Goal: Task Accomplishment & Management: Use online tool/utility

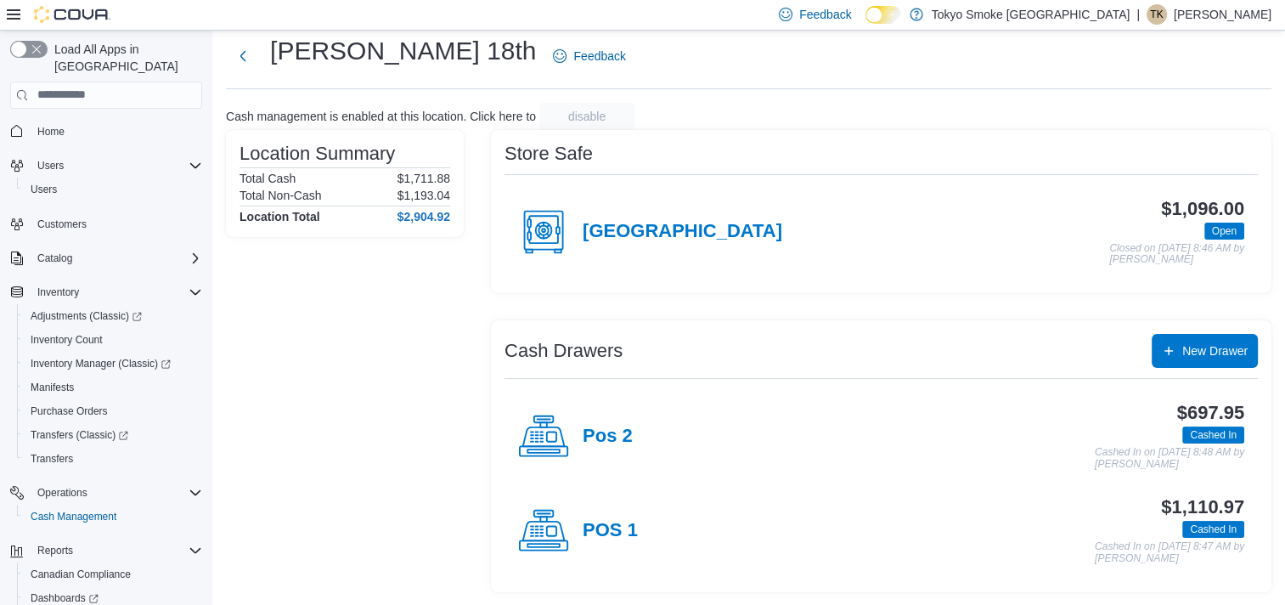
scroll to position [58, 0]
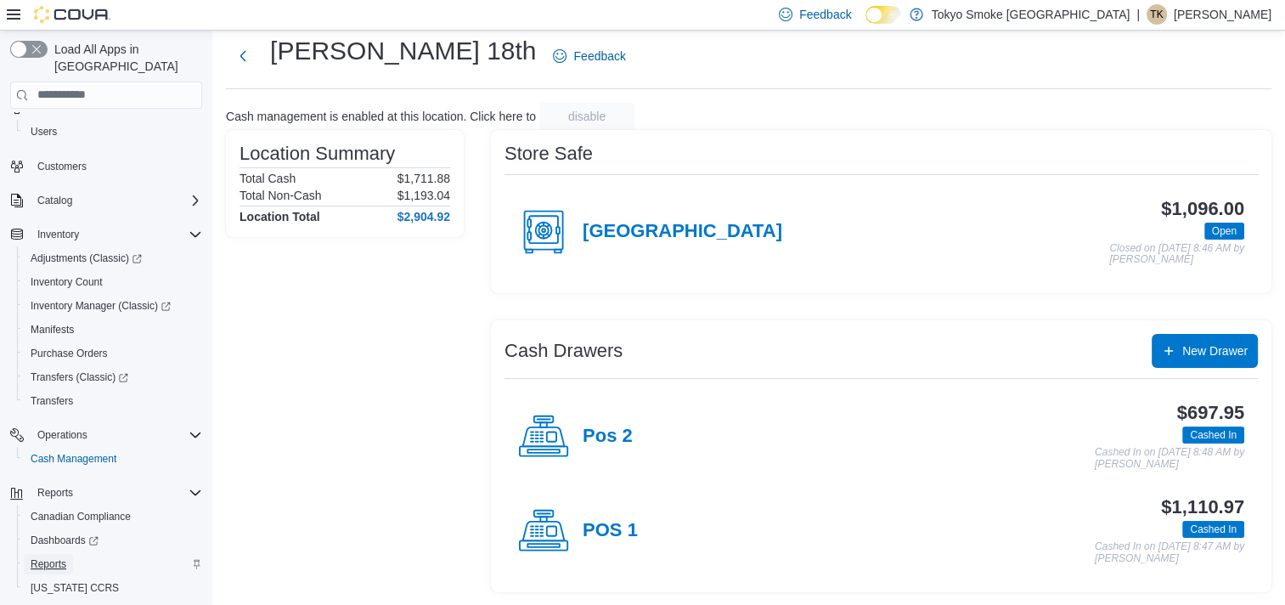
click at [37, 557] on span "Reports" at bounding box center [49, 564] width 36 height 14
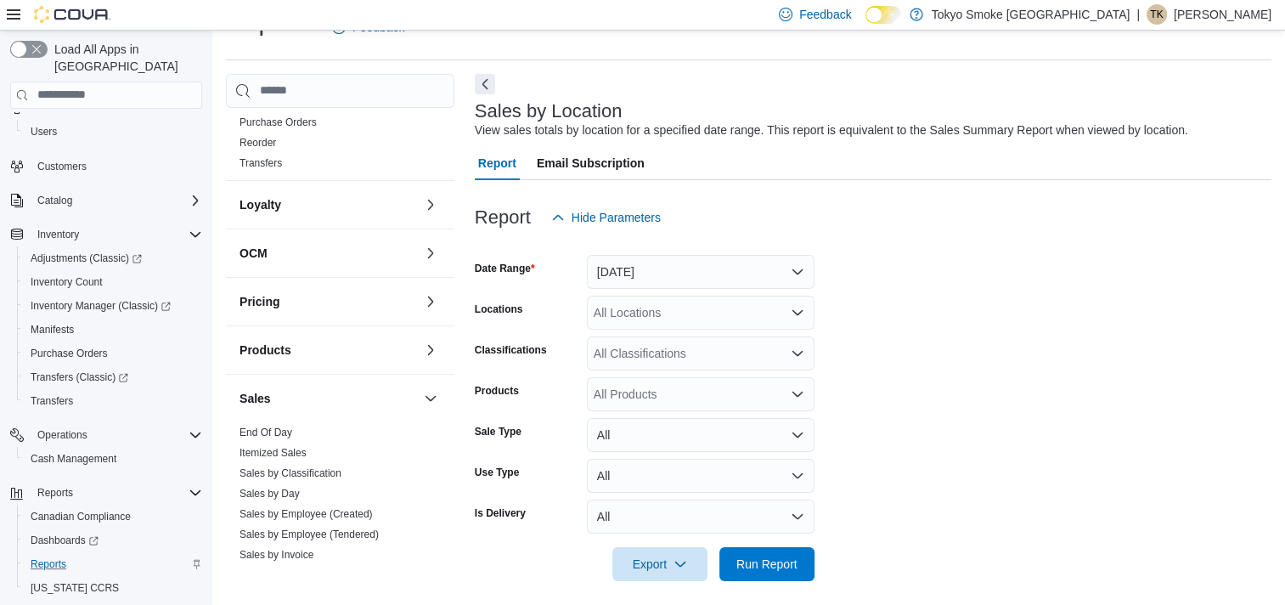
scroll to position [764, 0]
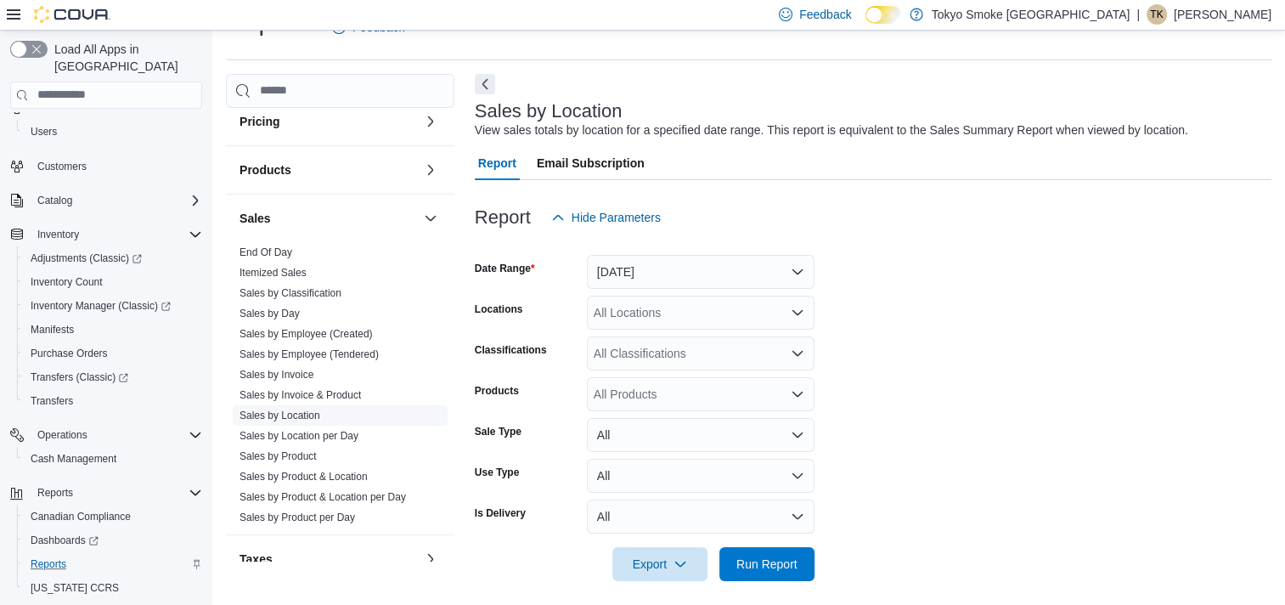
click at [303, 411] on link "Sales by Location" at bounding box center [280, 415] width 81 height 12
click at [802, 267] on button "[DATE]" at bounding box center [701, 272] width 228 height 34
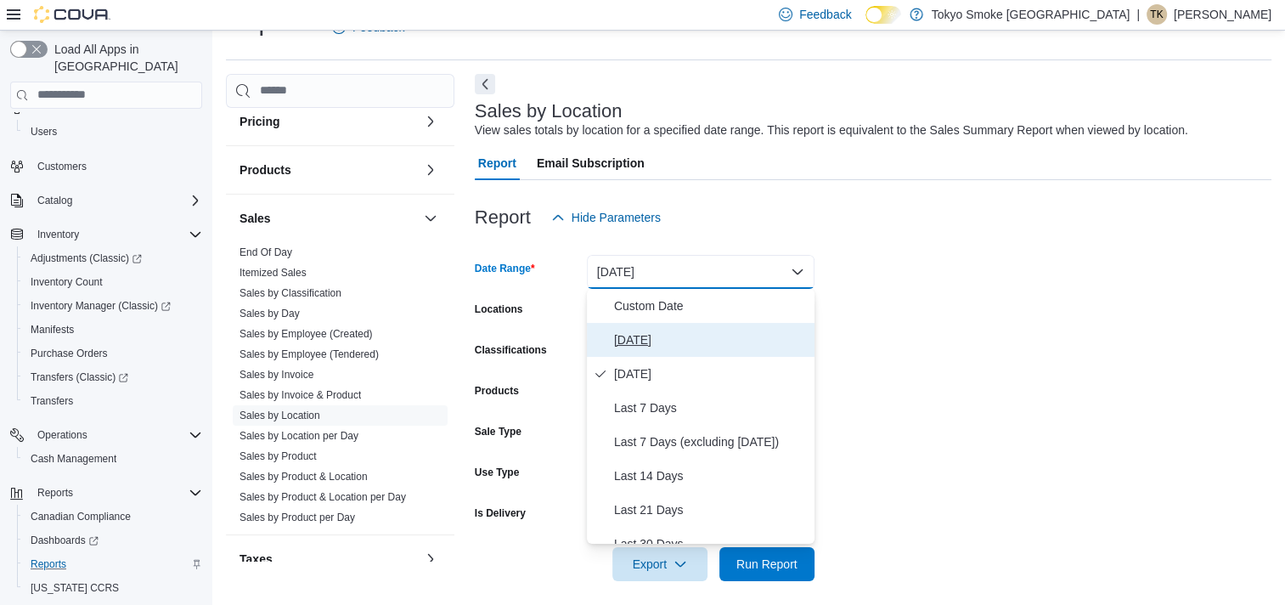
click at [649, 332] on span "[DATE]" at bounding box center [711, 340] width 194 height 20
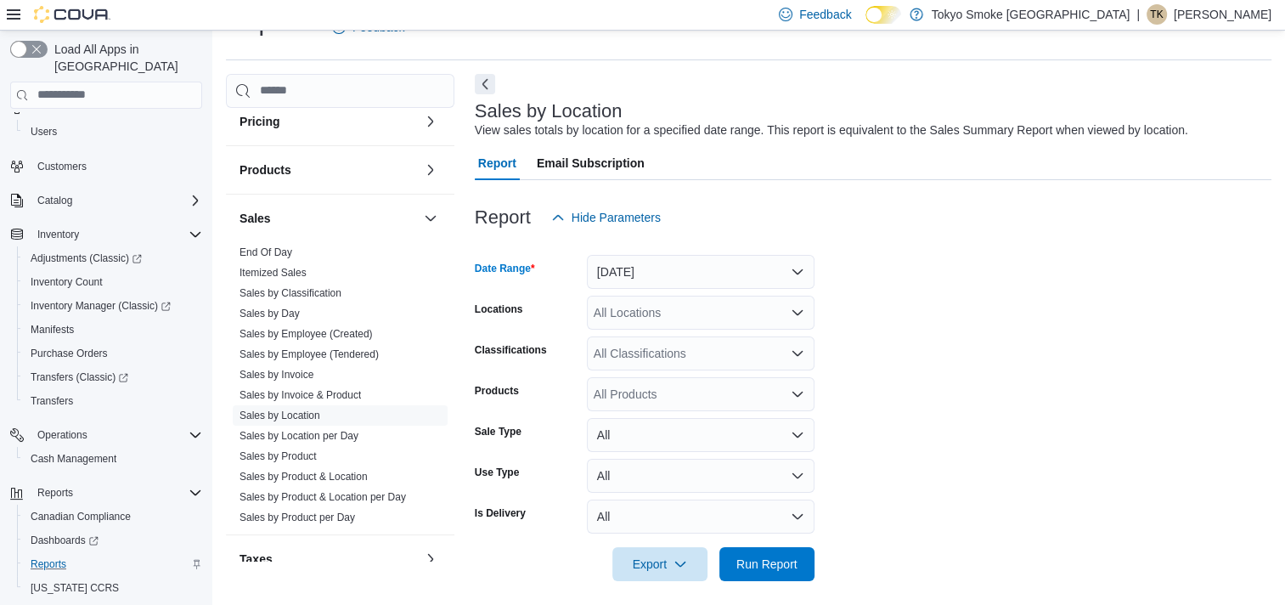
click at [794, 313] on icon "Open list of options" at bounding box center [798, 313] width 14 height 14
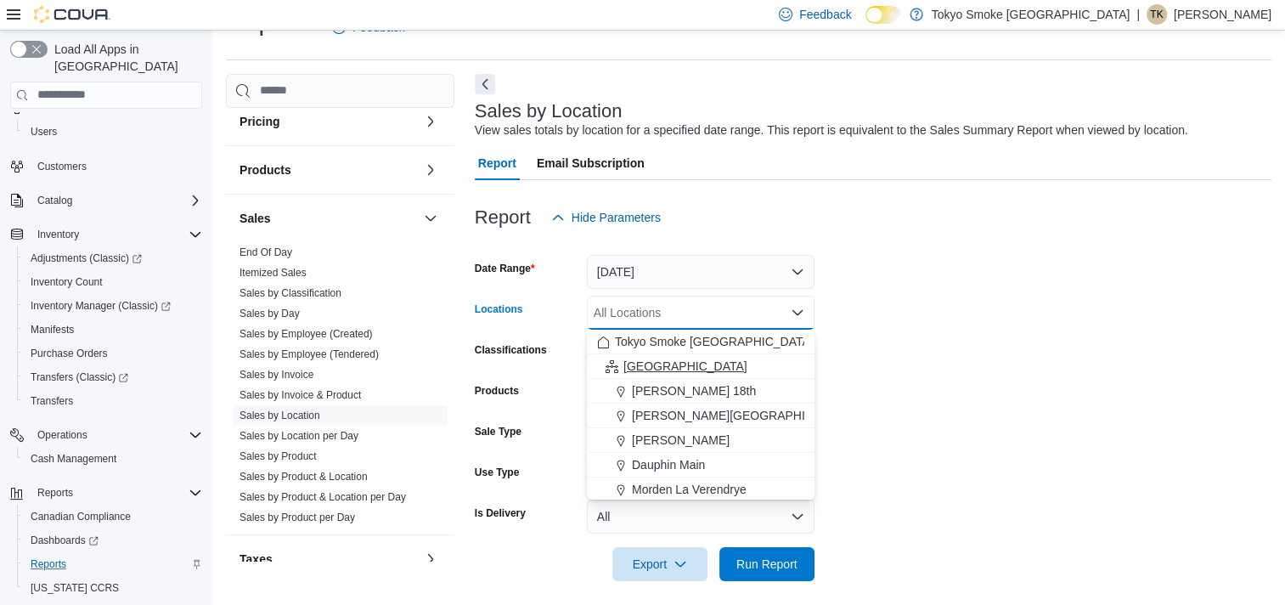
click at [637, 365] on span "[GEOGRAPHIC_DATA]" at bounding box center [685, 366] width 124 height 17
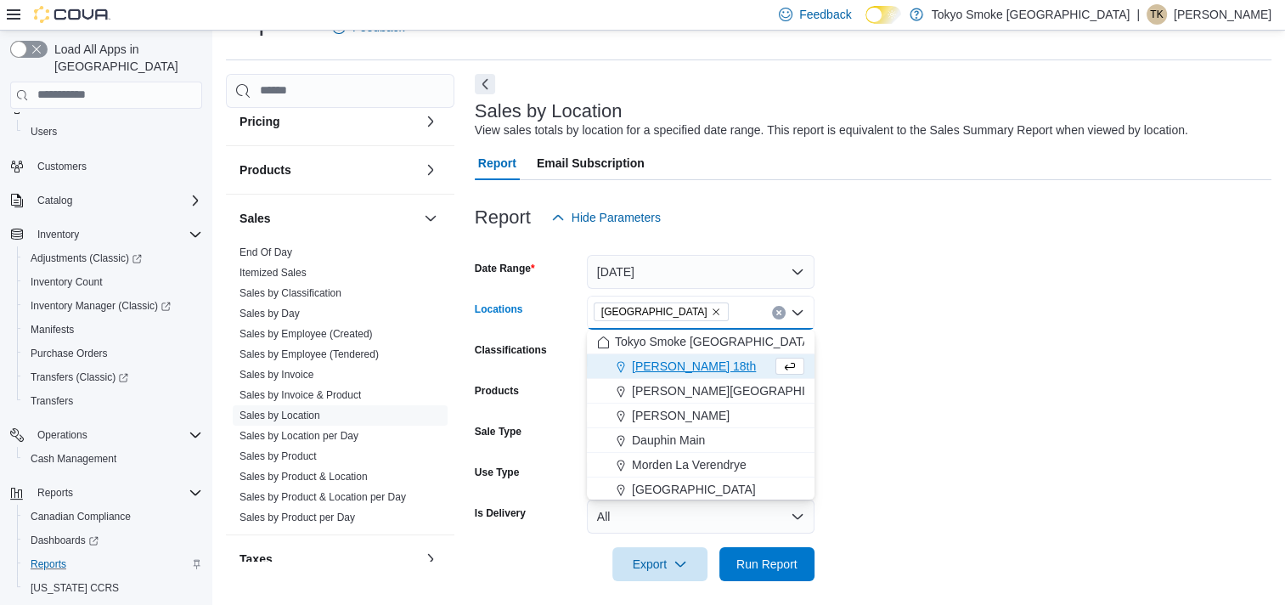
click at [782, 581] on div at bounding box center [873, 591] width 797 height 20
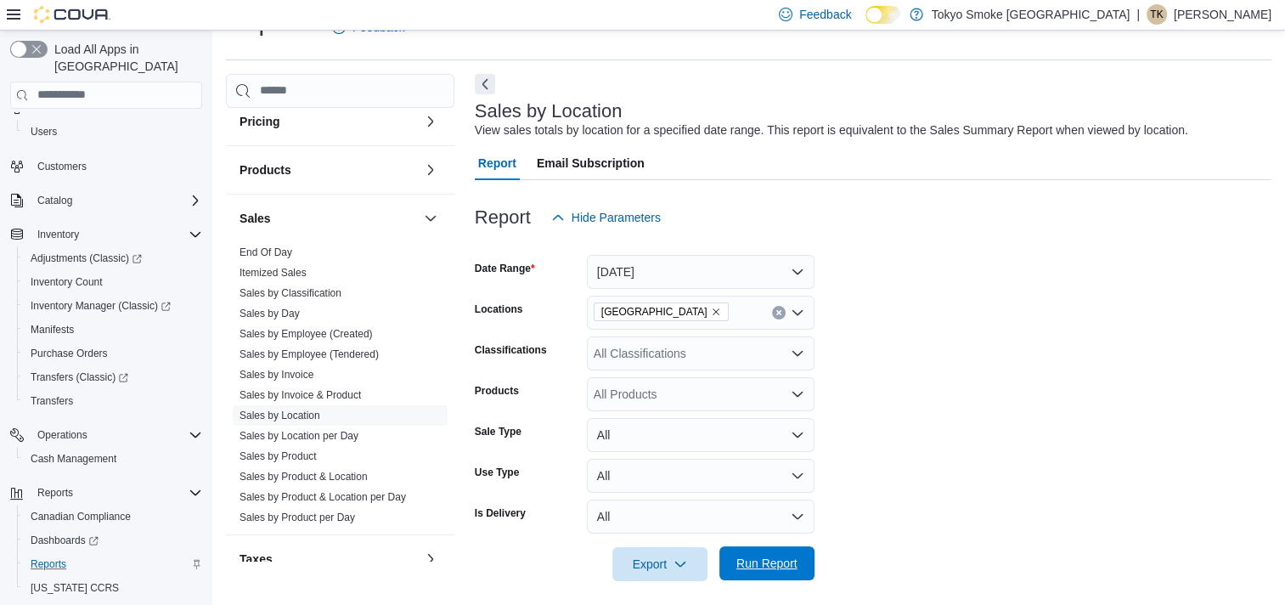
click at [779, 572] on span "Run Report" at bounding box center [767, 563] width 75 height 34
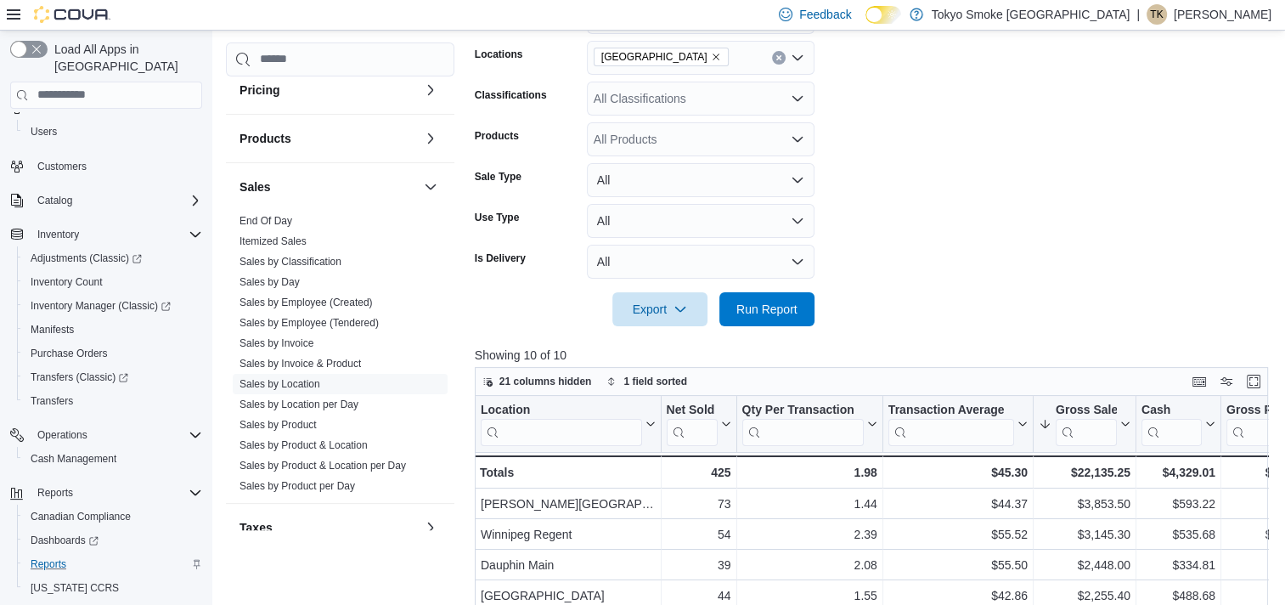
scroll to position [553, 0]
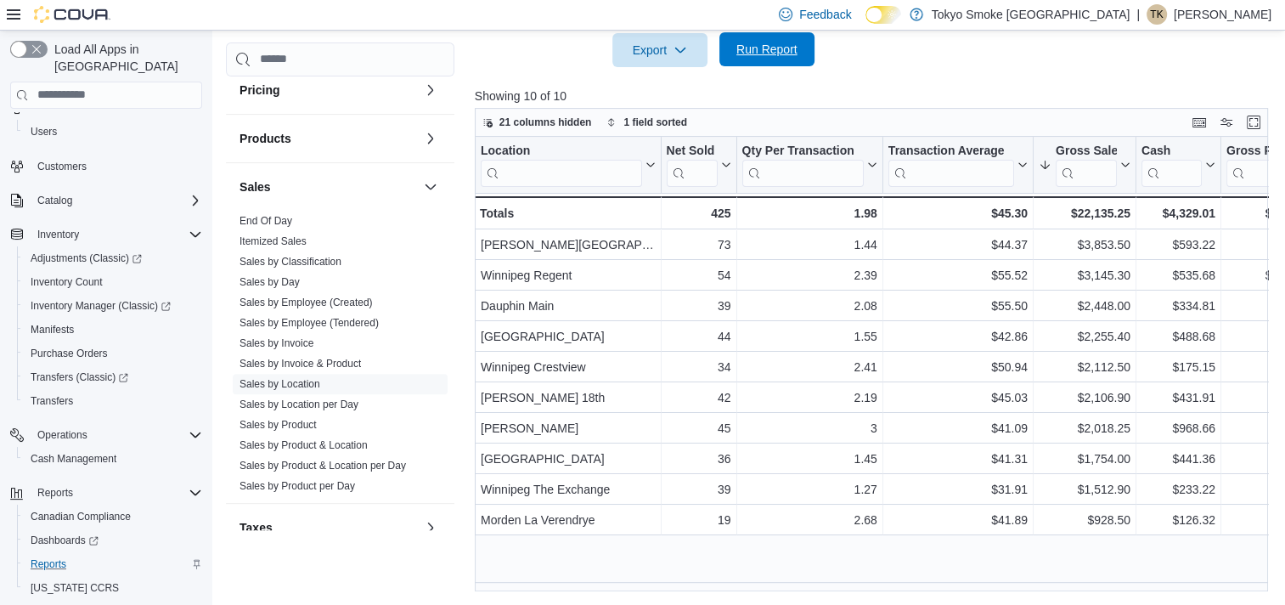
click at [746, 48] on span "Run Report" at bounding box center [766, 49] width 61 height 17
click at [343, 321] on link "Sales by Employee (Tendered)" at bounding box center [309, 323] width 139 height 12
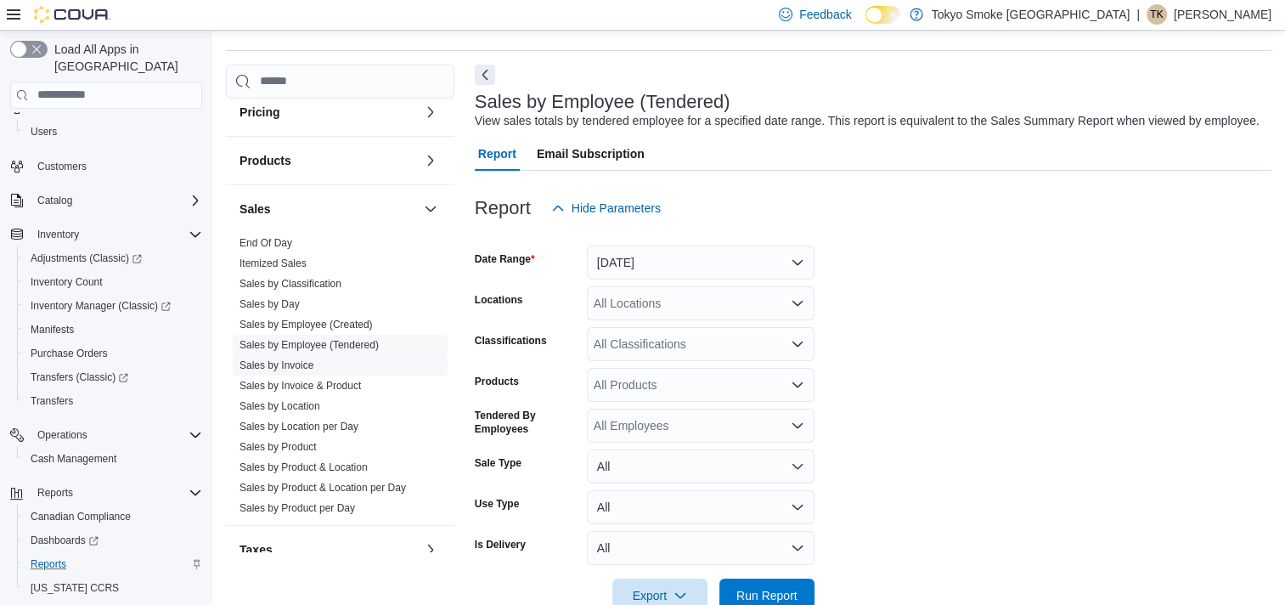
scroll to position [39, 0]
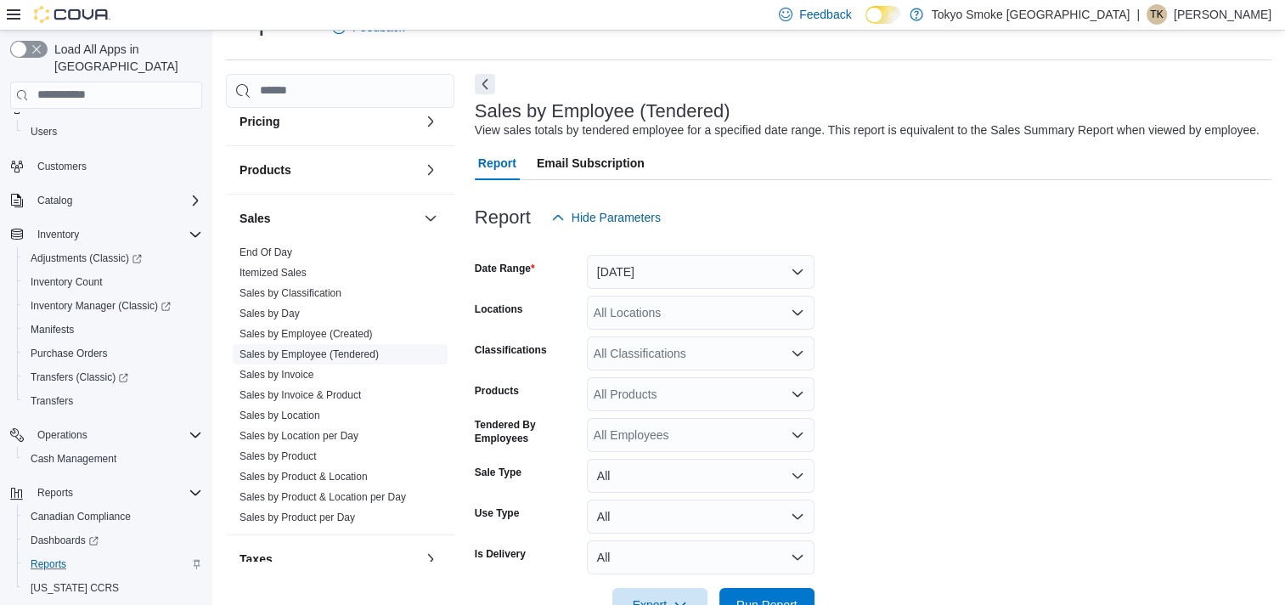
click at [354, 351] on link "Sales by Employee (Tendered)" at bounding box center [309, 354] width 139 height 12
click at [792, 258] on button "[DATE]" at bounding box center [701, 272] width 228 height 34
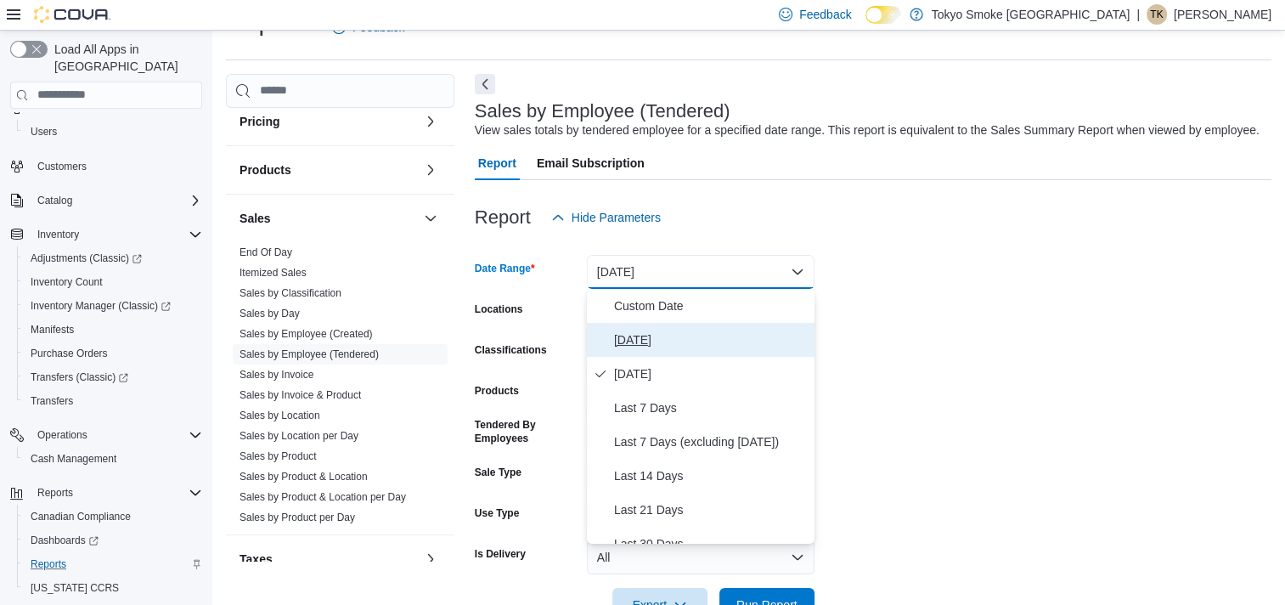
click at [624, 346] on span "[DATE]" at bounding box center [711, 340] width 194 height 20
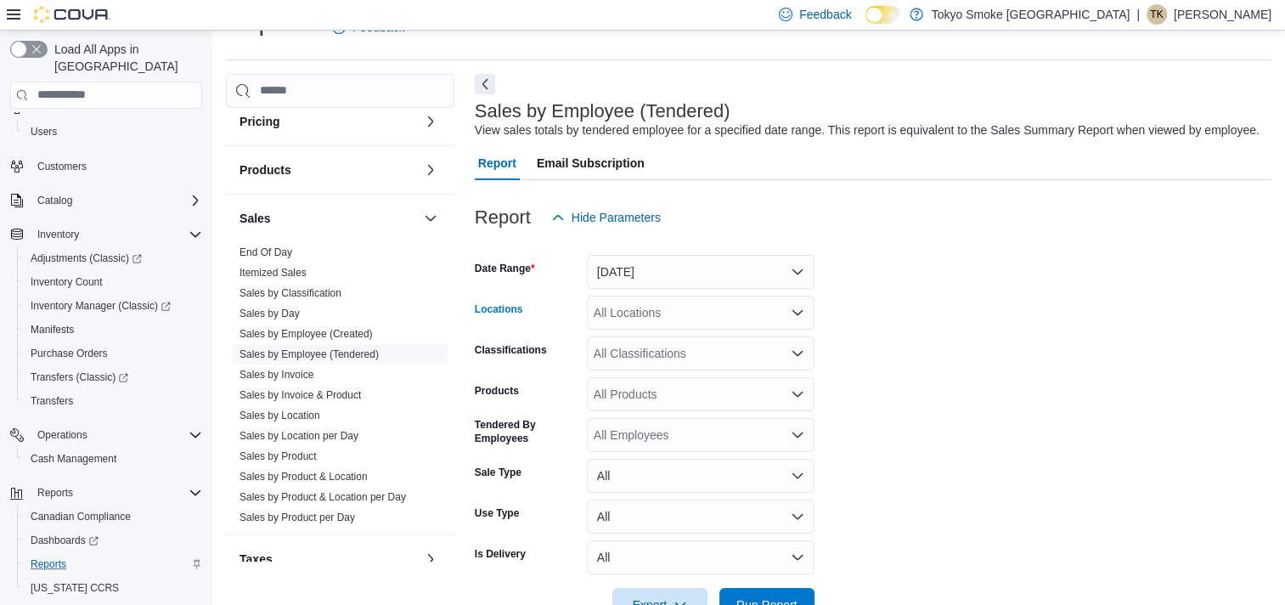
click at [803, 306] on icon "Open list of options" at bounding box center [798, 313] width 14 height 14
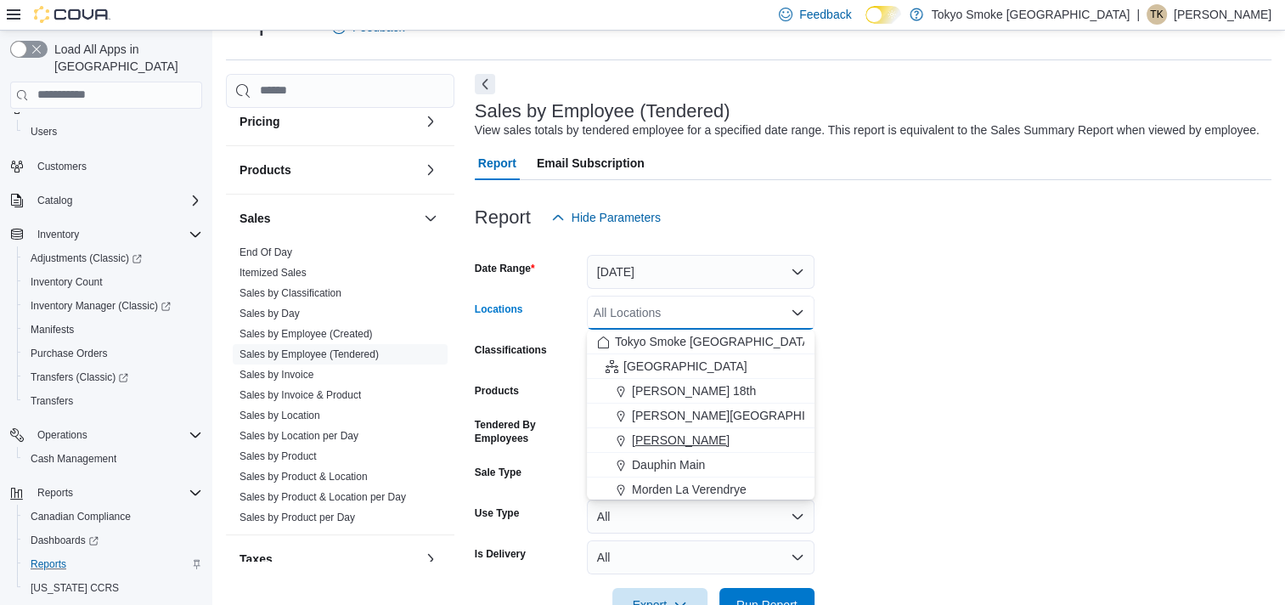
click at [644, 431] on span "[PERSON_NAME]" at bounding box center [681, 439] width 98 height 17
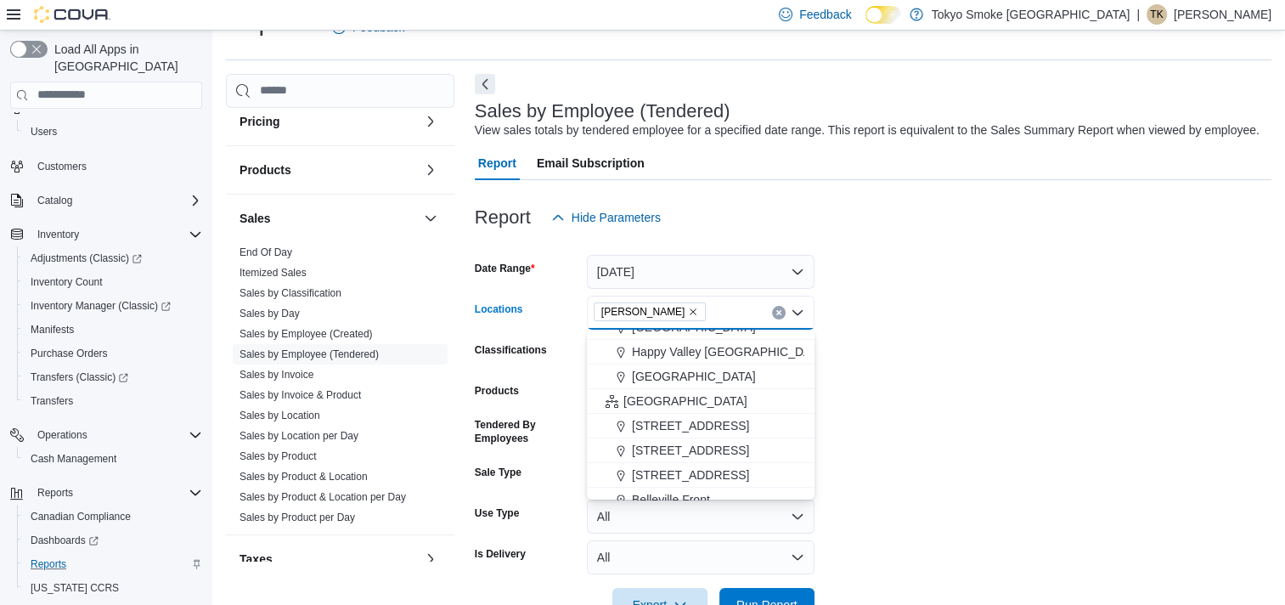
scroll to position [340, 0]
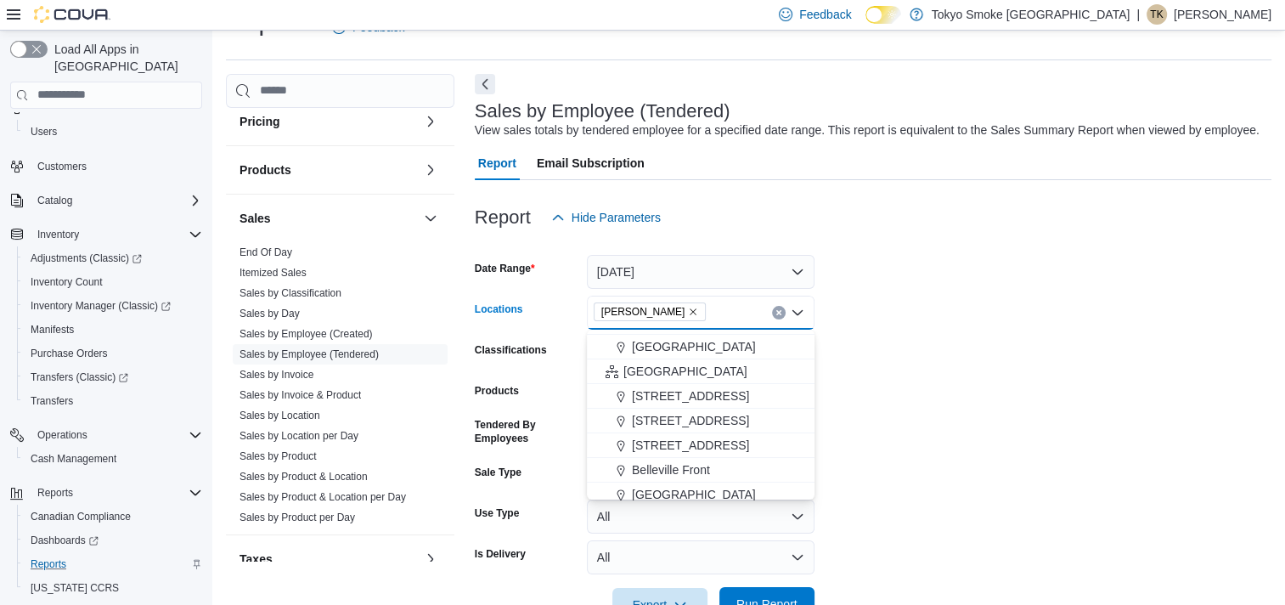
click at [753, 601] on span "Run Report" at bounding box center [766, 603] width 61 height 17
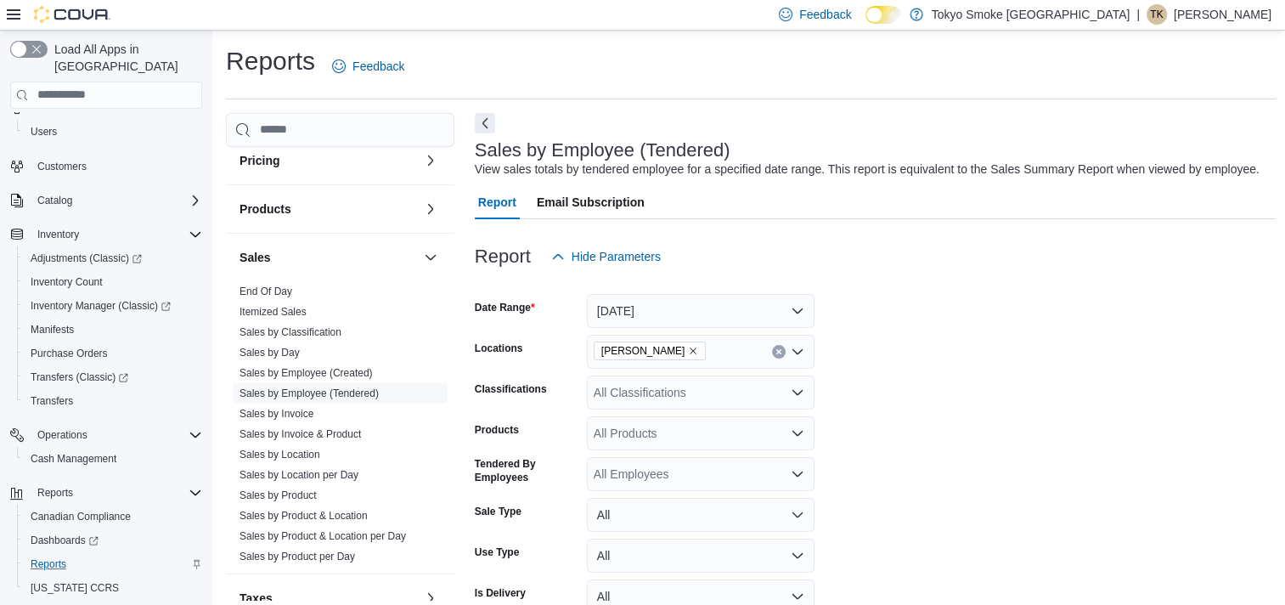
click at [795, 353] on icon "Open list of options" at bounding box center [797, 350] width 10 height 5
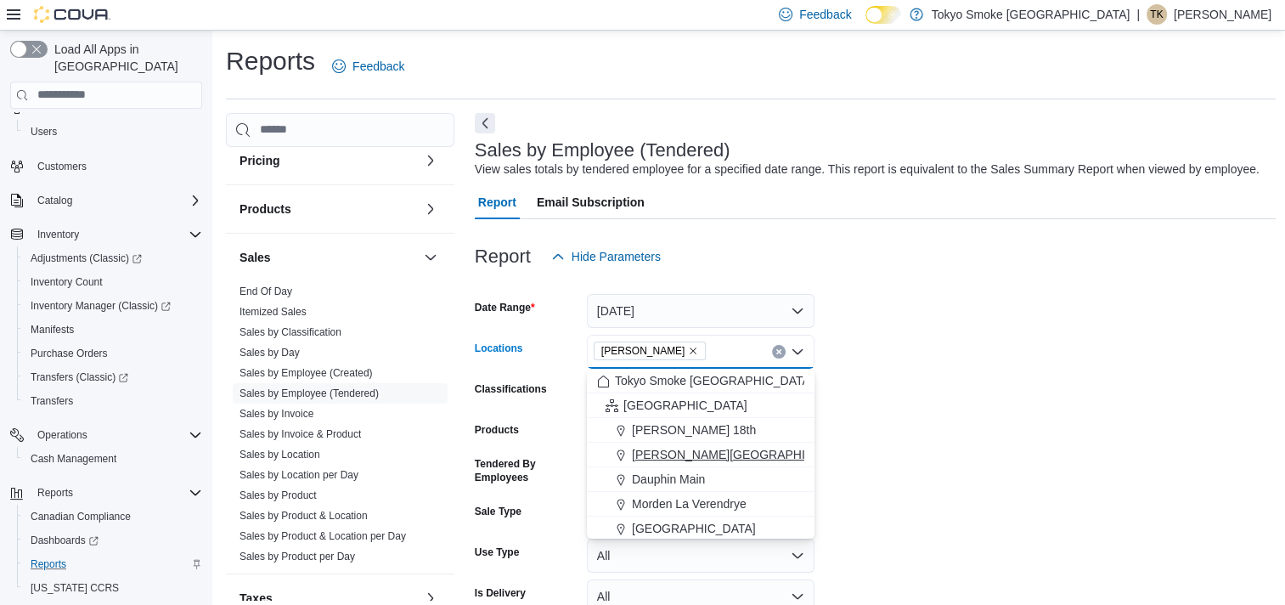
click at [662, 453] on span "[PERSON_NAME][GEOGRAPHIC_DATA]" at bounding box center [743, 454] width 222 height 17
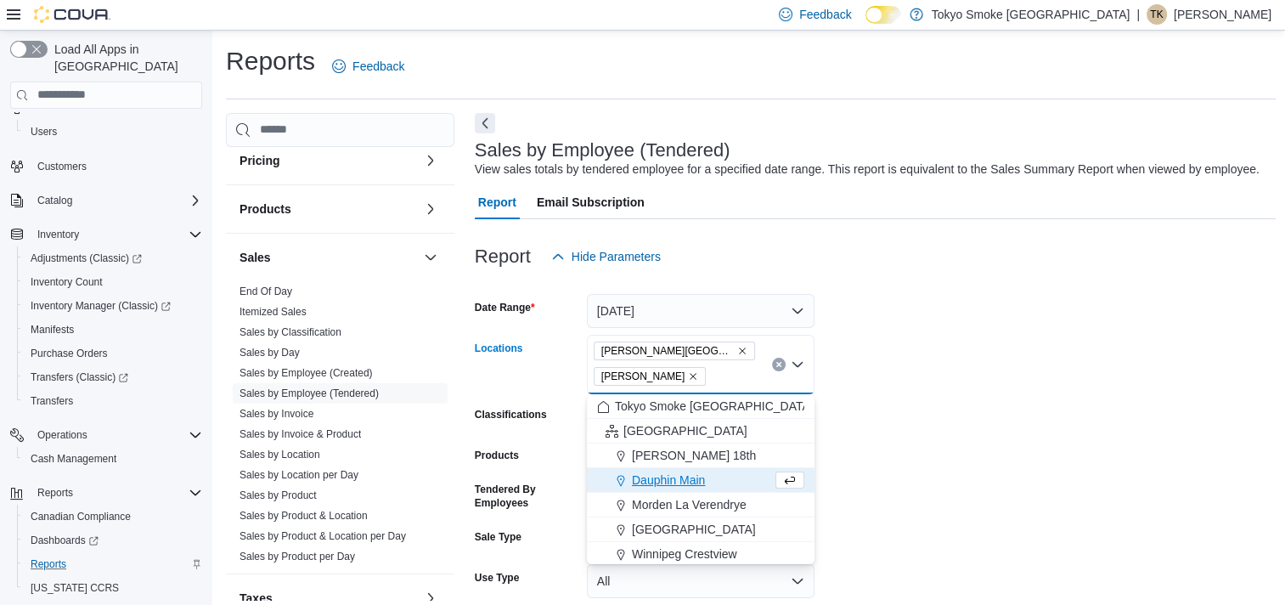
click at [690, 375] on icon "Remove Brandon Victoria from selection in this group" at bounding box center [693, 376] width 7 height 7
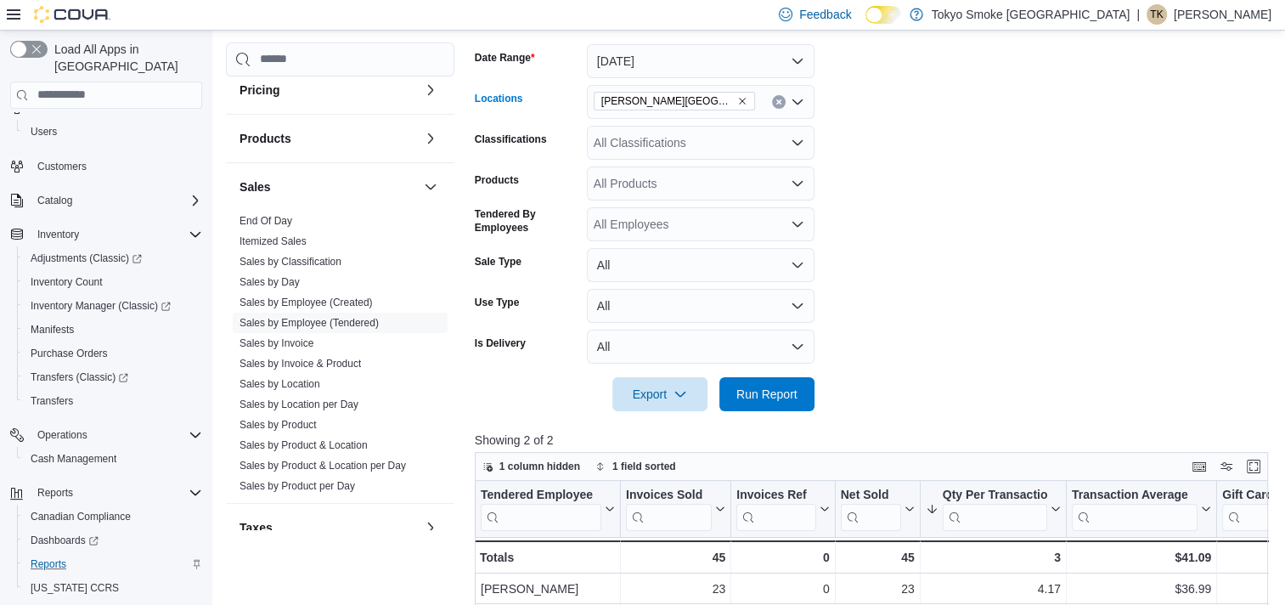
scroll to position [255, 0]
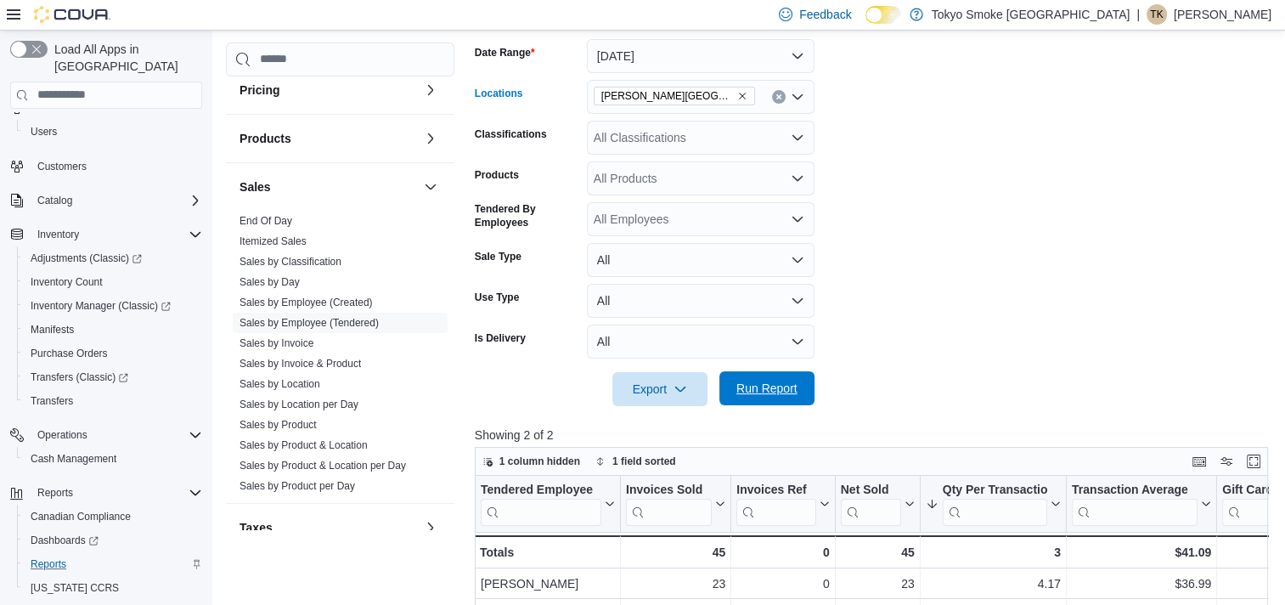
click at [745, 387] on span "Run Report" at bounding box center [766, 388] width 61 height 17
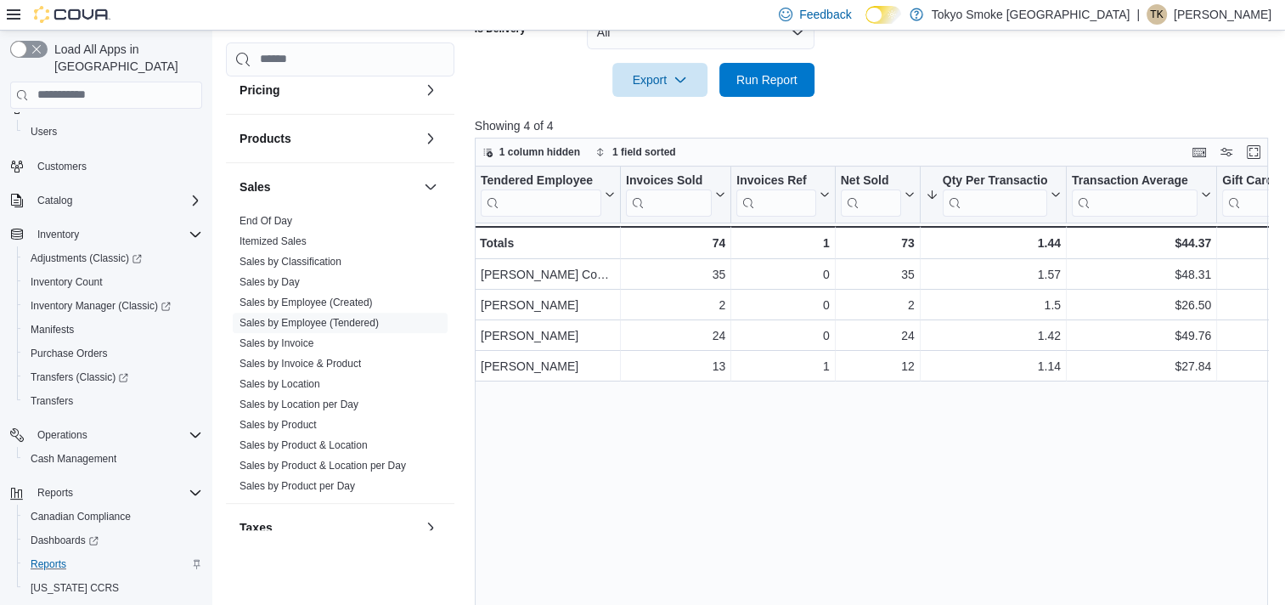
scroll to position [594, 0]
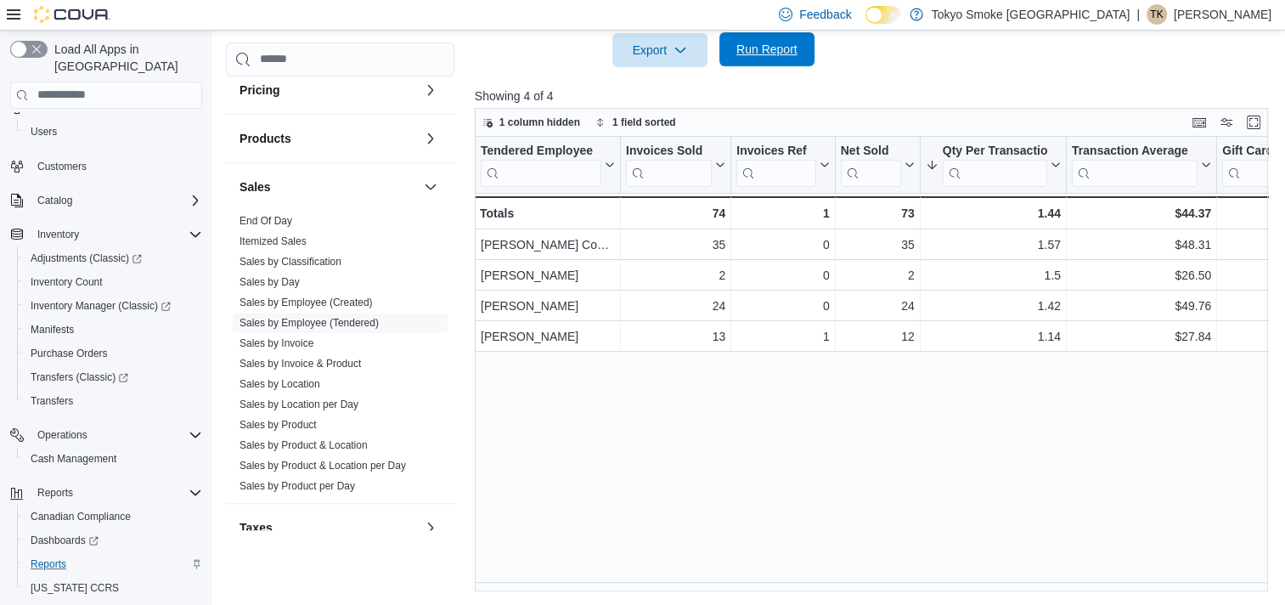
click at [751, 59] on span "Run Report" at bounding box center [767, 49] width 75 height 34
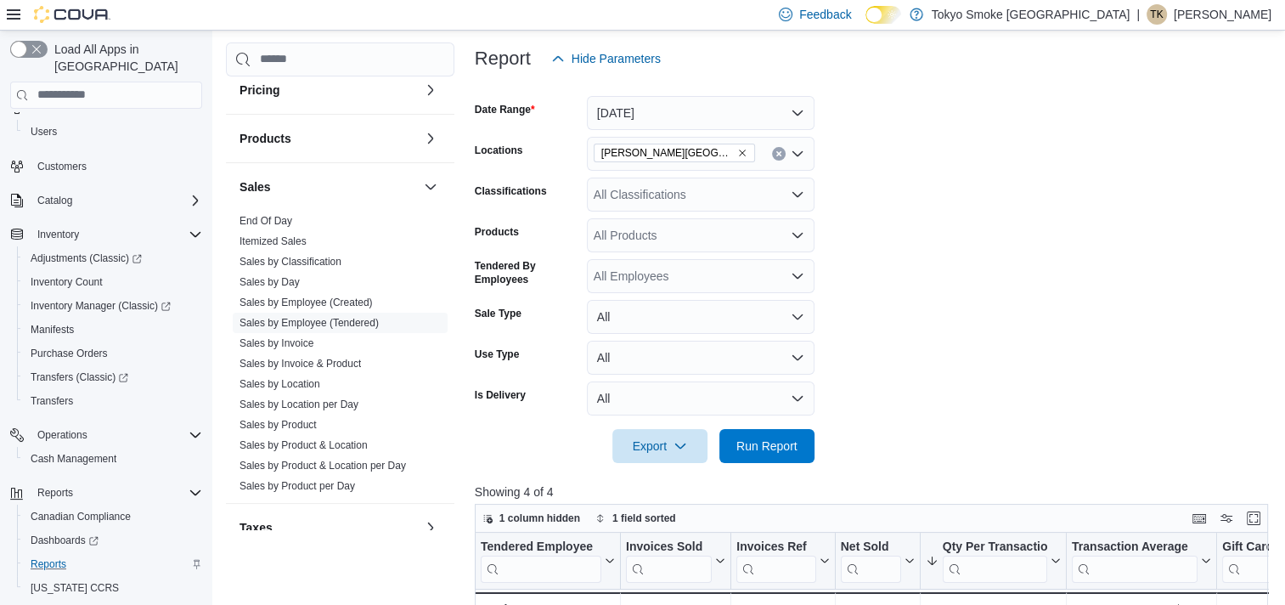
scroll to position [169, 0]
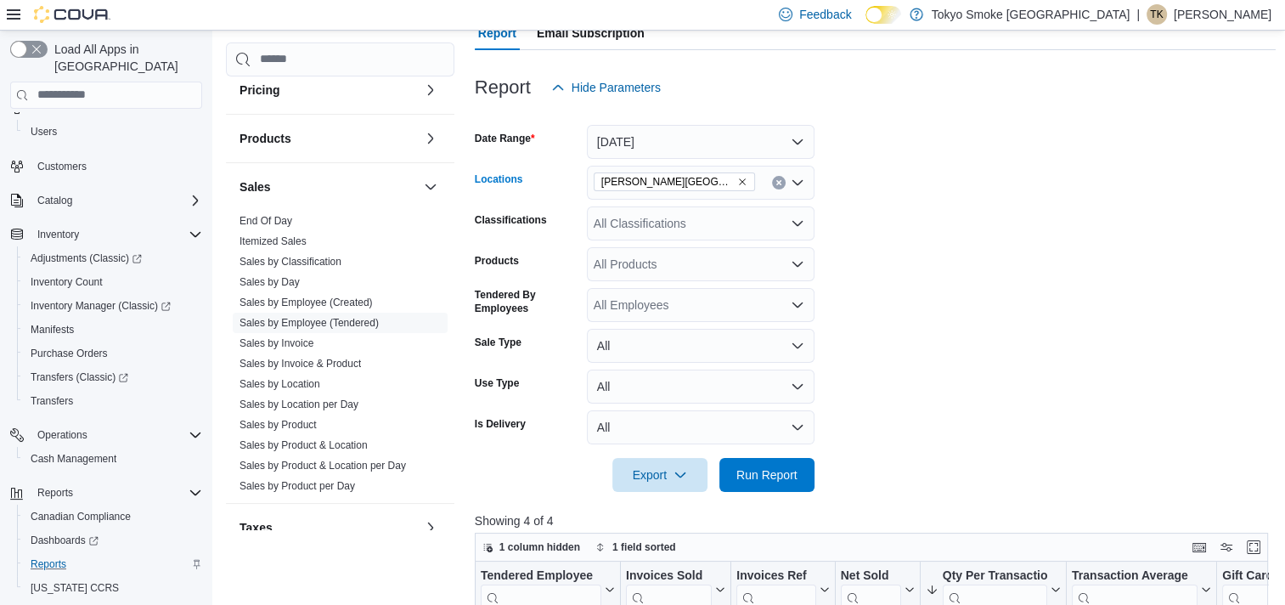
click at [783, 186] on button "Clear input" at bounding box center [779, 183] width 14 height 14
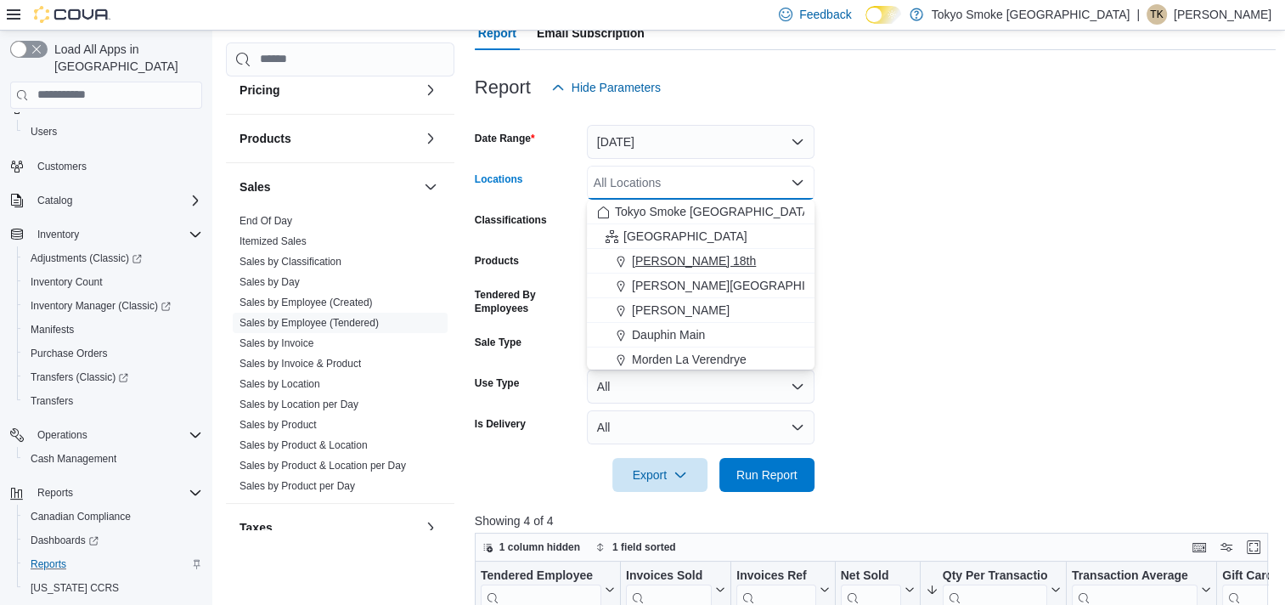
click at [648, 253] on span "[PERSON_NAME] 18th" at bounding box center [694, 260] width 124 height 17
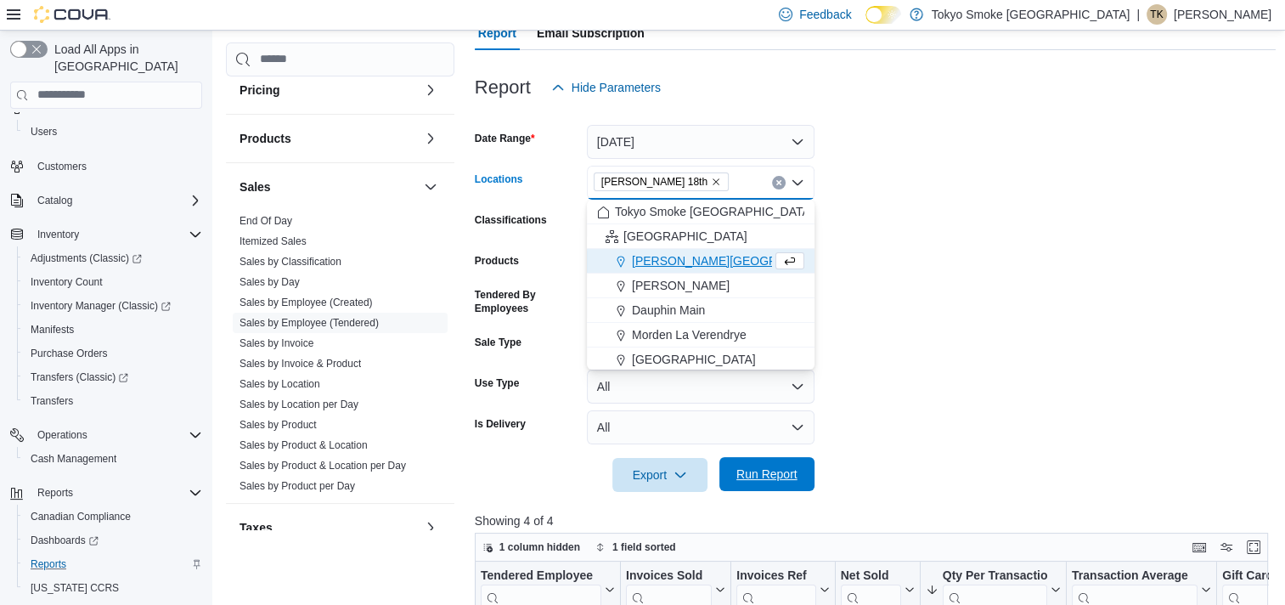
click at [758, 476] on span "Run Report" at bounding box center [766, 473] width 61 height 17
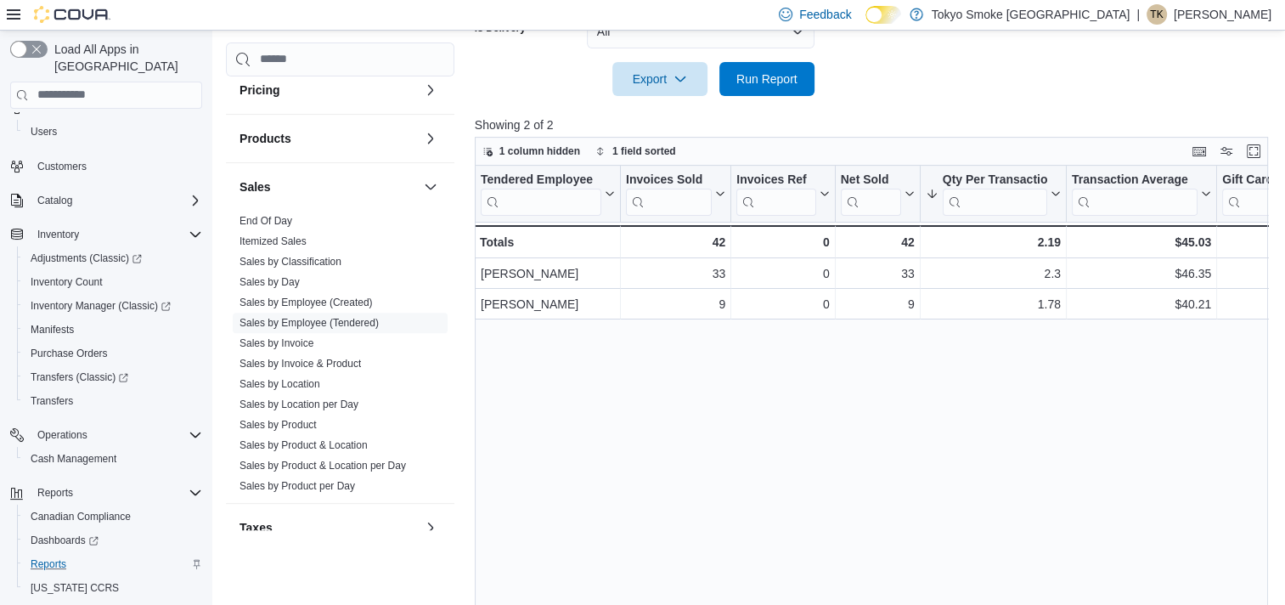
scroll to position [594, 0]
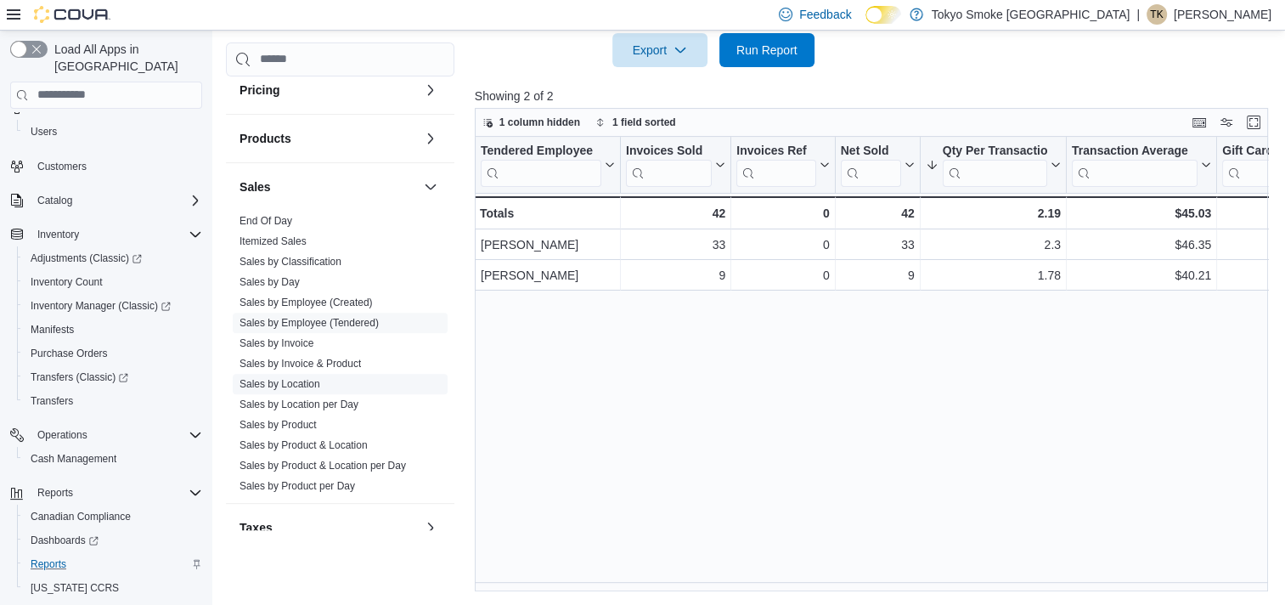
click at [273, 379] on link "Sales by Location" at bounding box center [280, 384] width 81 height 12
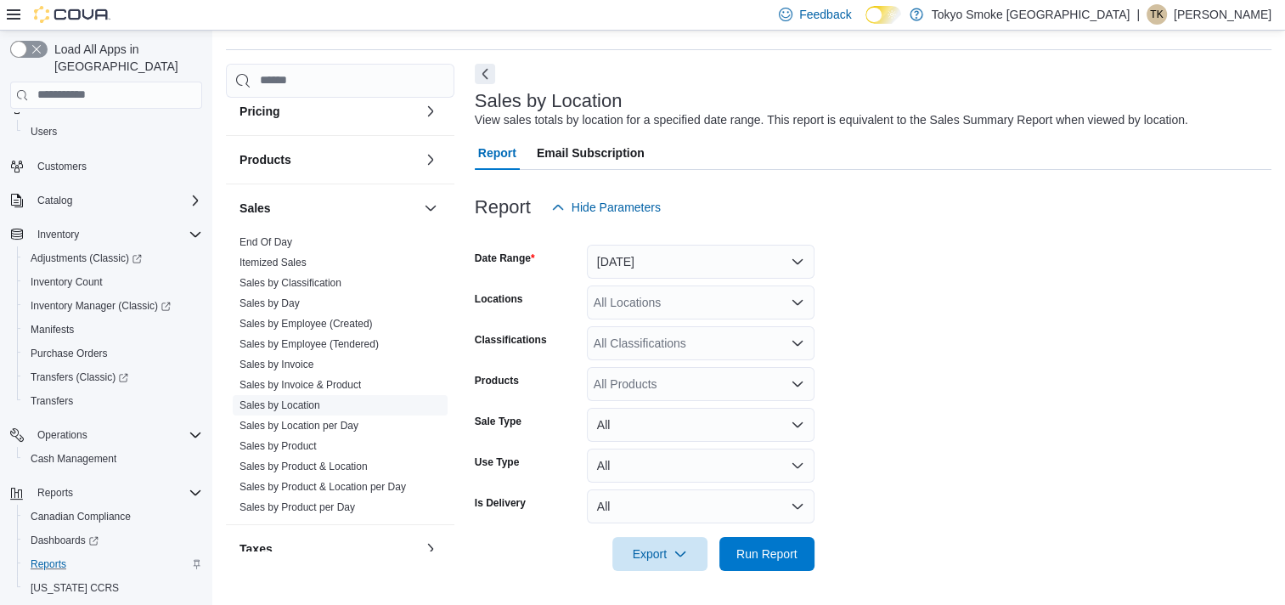
scroll to position [39, 0]
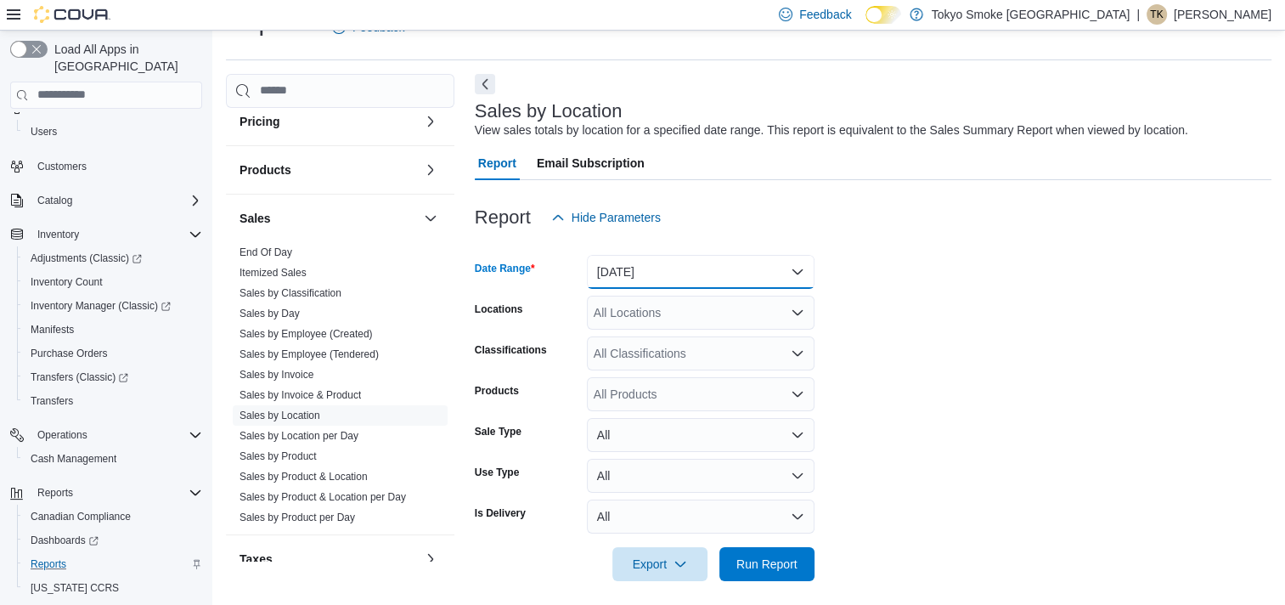
click at [786, 265] on button "[DATE]" at bounding box center [701, 272] width 228 height 34
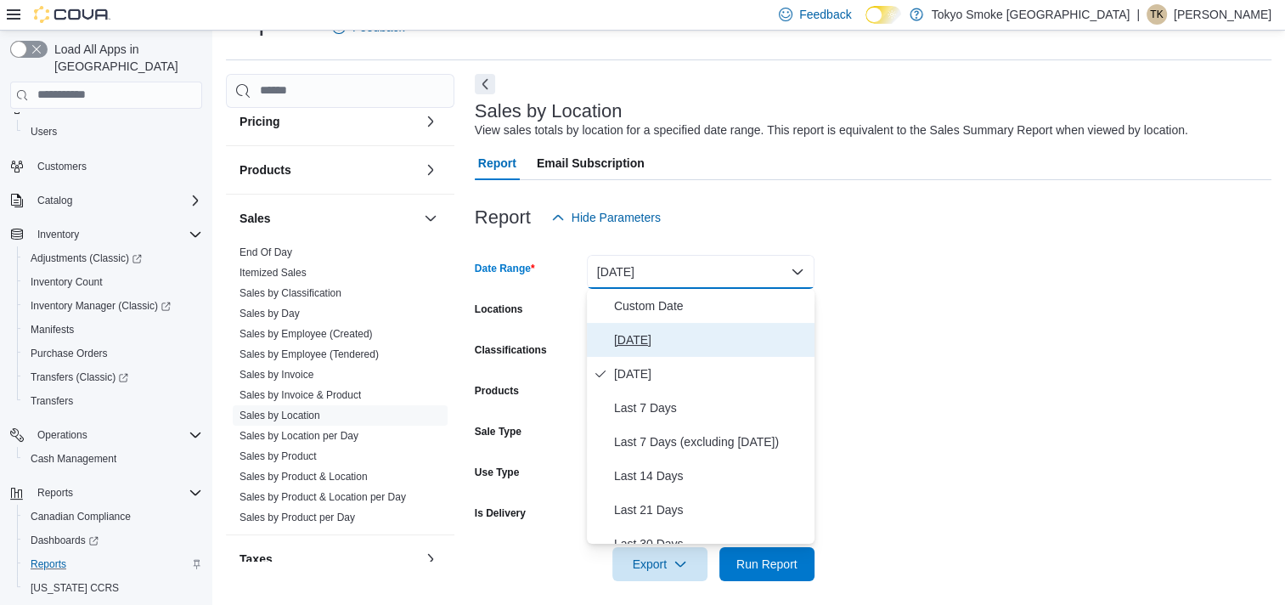
click at [630, 344] on span "[DATE]" at bounding box center [711, 340] width 194 height 20
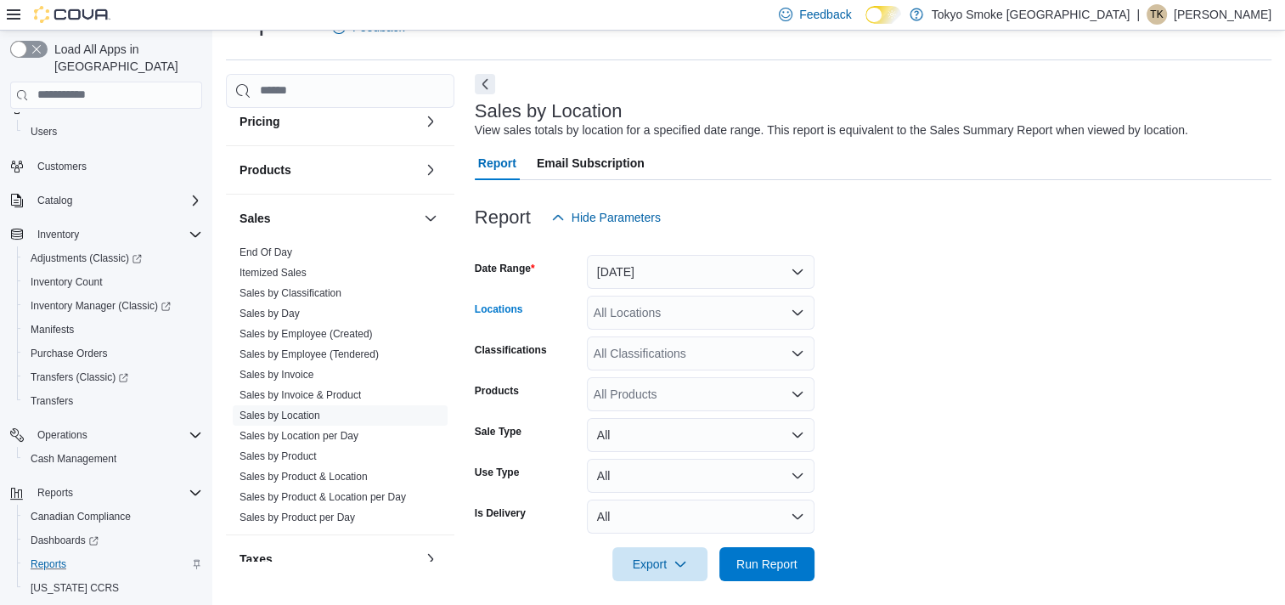
click at [802, 310] on icon "Open list of options" at bounding box center [797, 311] width 10 height 5
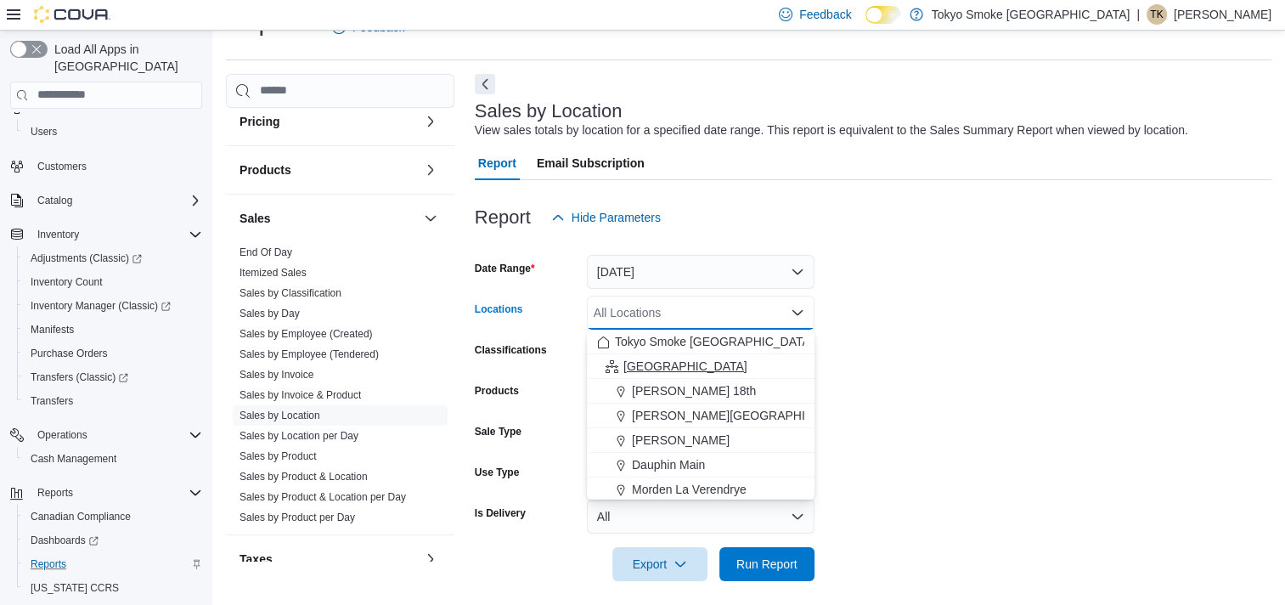
click at [651, 364] on span "[GEOGRAPHIC_DATA]" at bounding box center [685, 366] width 124 height 17
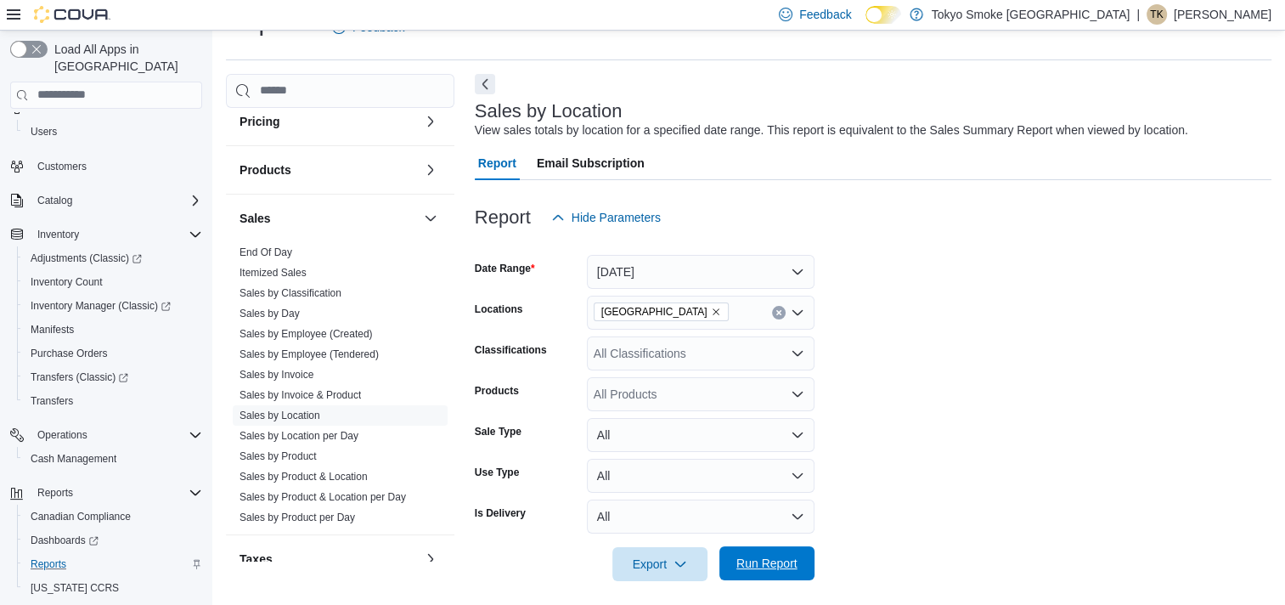
click at [775, 571] on span "Run Report" at bounding box center [767, 563] width 75 height 34
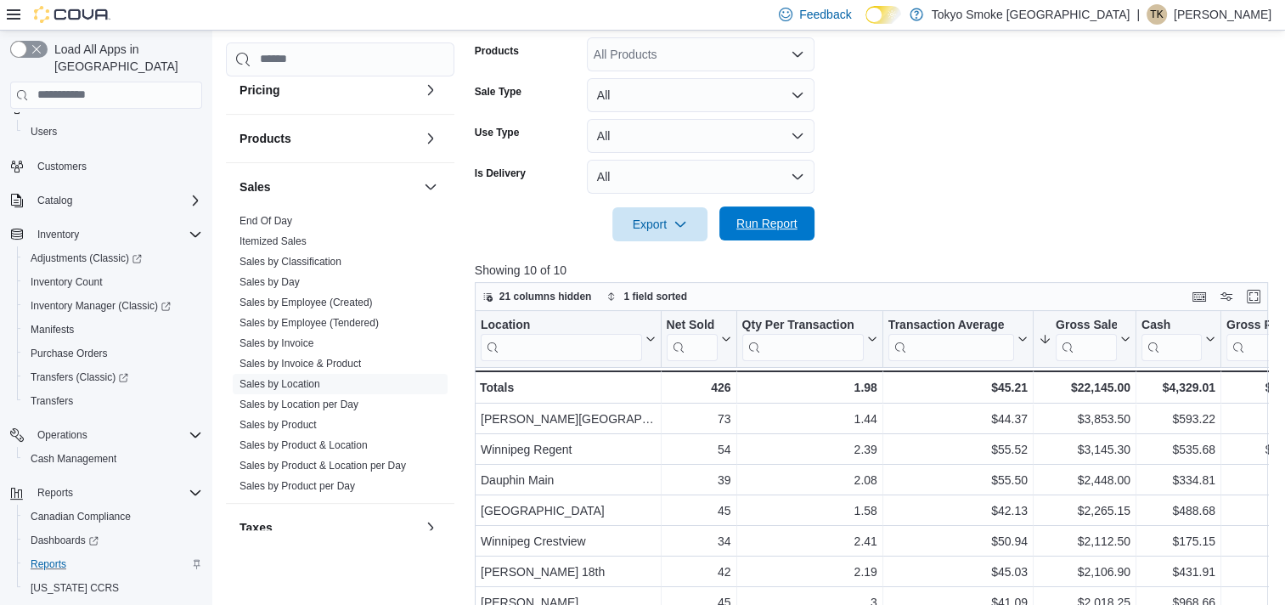
scroll to position [549, 0]
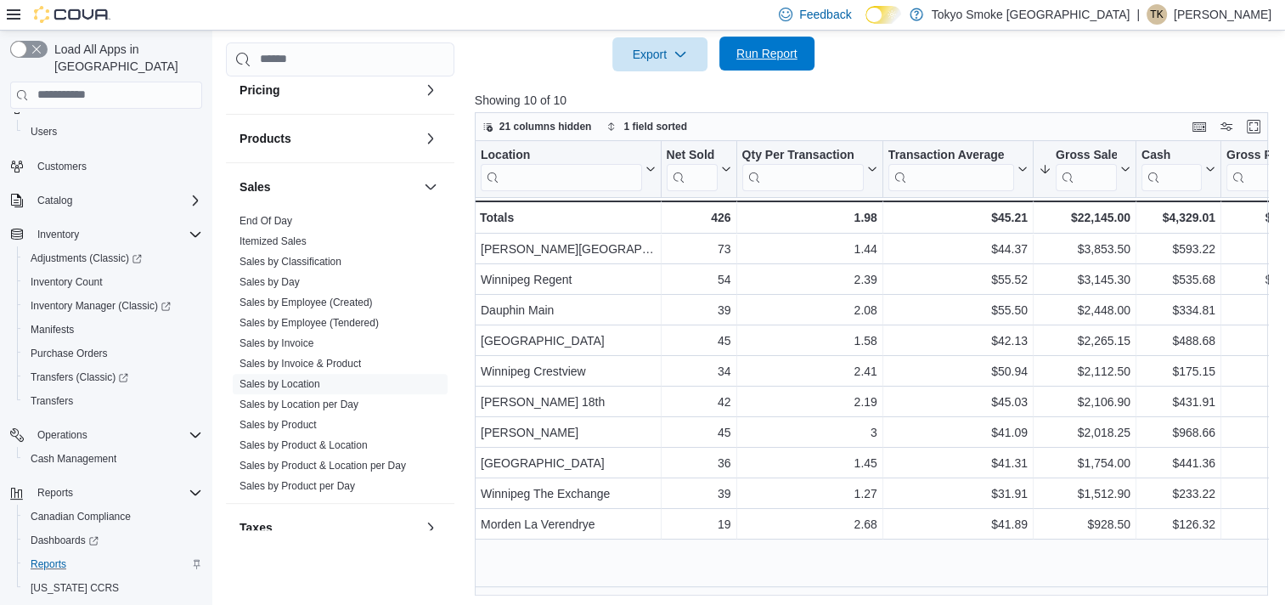
click at [755, 55] on span "Run Report" at bounding box center [766, 53] width 61 height 17
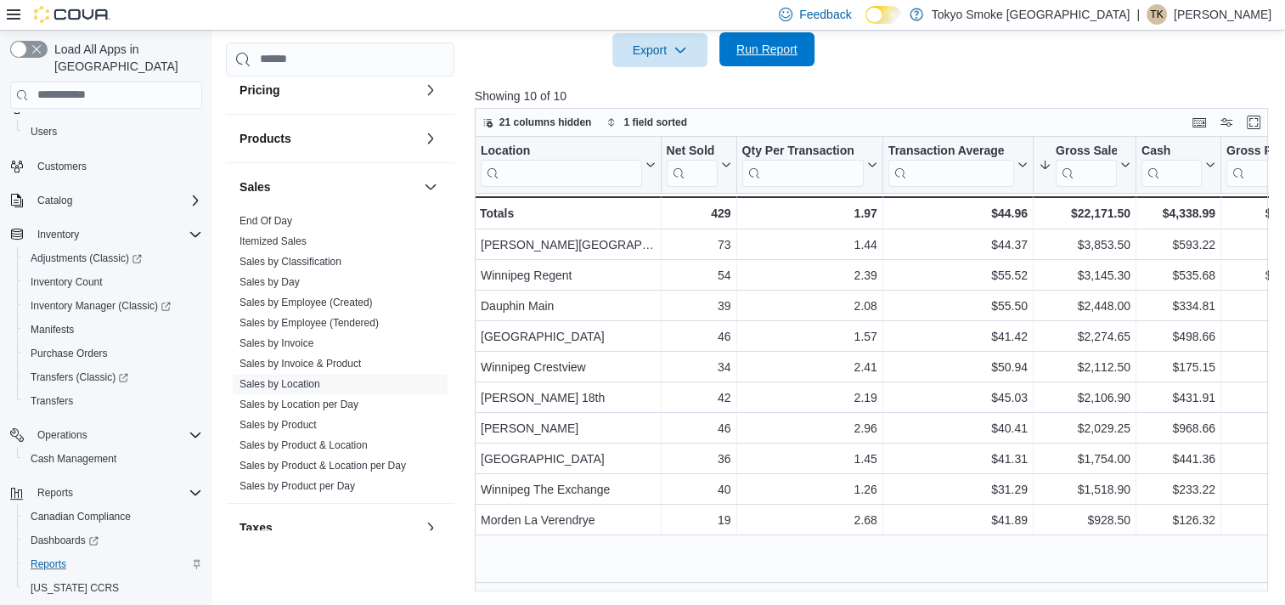
click at [762, 54] on span "Run Report" at bounding box center [766, 49] width 61 height 17
click at [752, 50] on span "Run Report" at bounding box center [766, 49] width 61 height 17
